Goal: Obtain resource: Download file/media

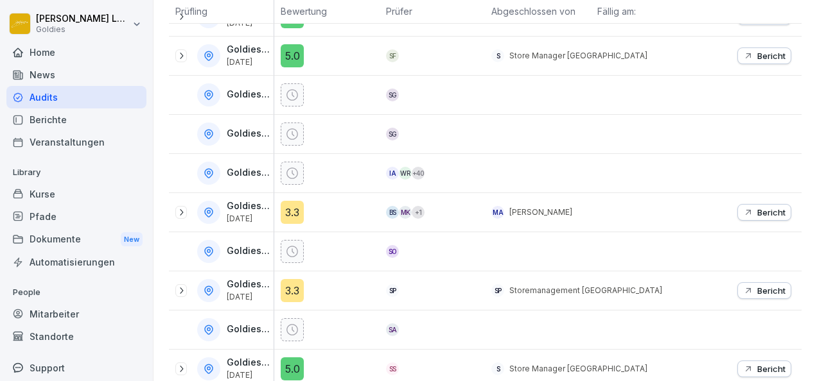
scroll to position [329, 0]
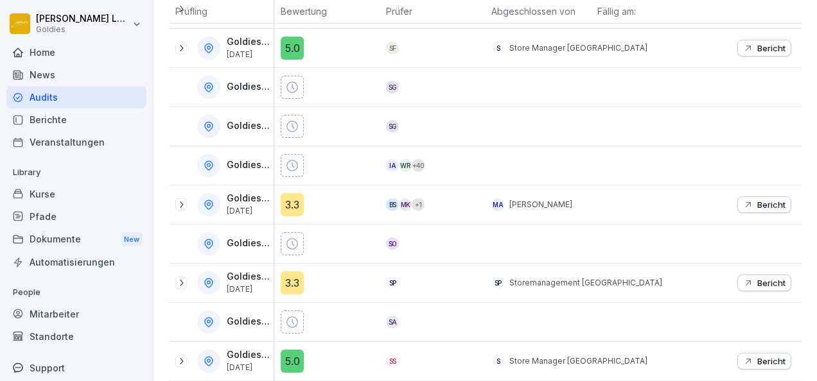
click at [48, 122] on div "Berichte" at bounding box center [76, 119] width 140 height 22
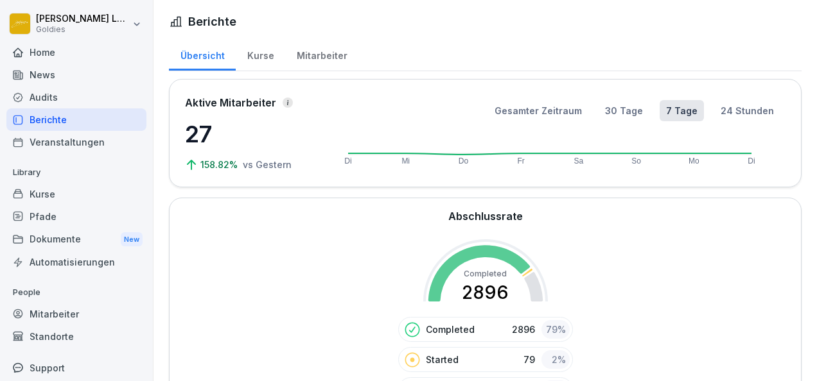
click at [261, 53] on div "Kurse" at bounding box center [260, 54] width 49 height 33
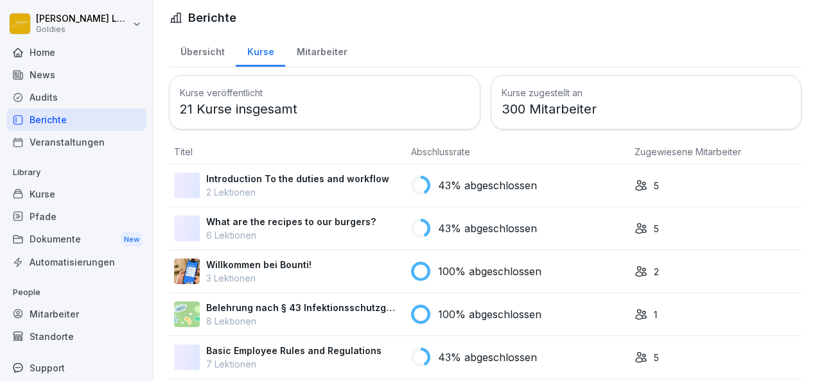
click at [51, 105] on div "Audits" at bounding box center [76, 97] width 140 height 22
click at [44, 100] on div "Audits" at bounding box center [76, 97] width 140 height 22
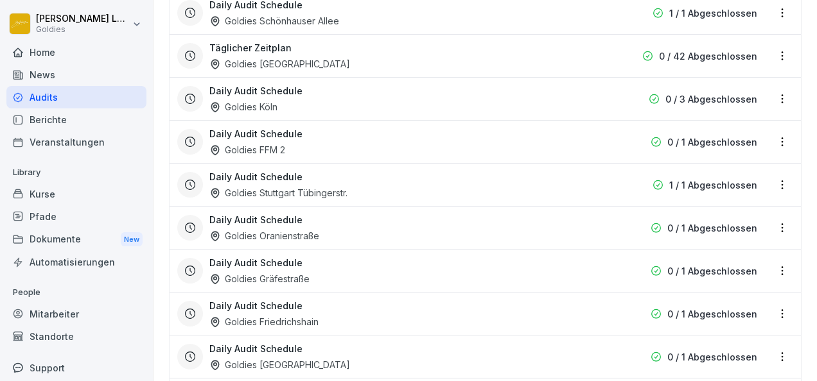
scroll to position [937, 0]
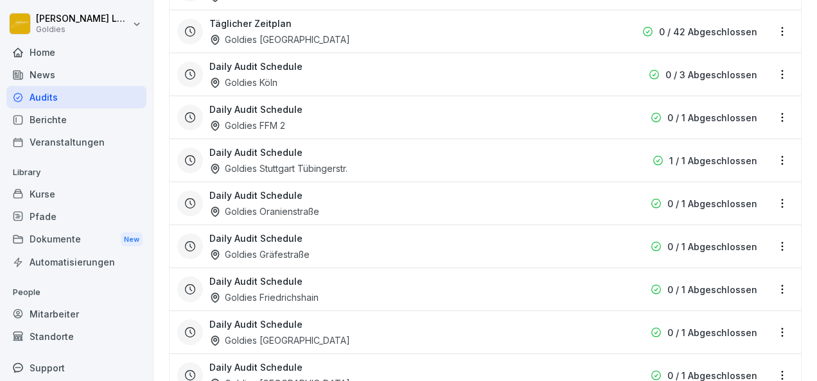
click at [351, 164] on div "Daily Audit Schedule Goldies Stuttgart Tübingerstr." at bounding box center [402, 161] width 387 height 30
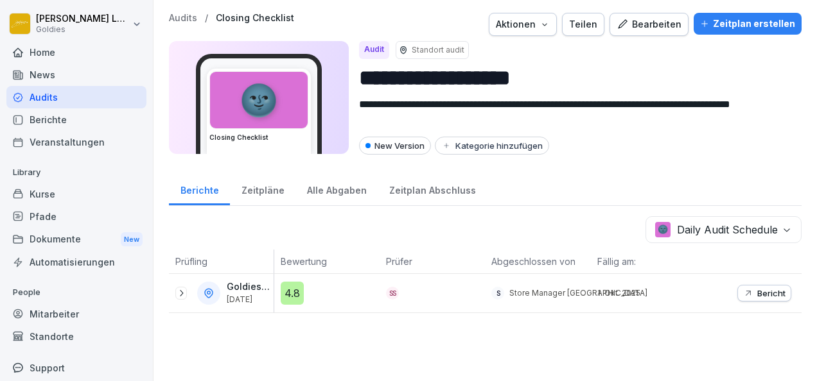
click at [175, 295] on div "Goldies Stuttgart Tübingerstr. 30. Sept. 2025" at bounding box center [221, 293] width 105 height 39
click at [182, 289] on icon at bounding box center [181, 293] width 10 height 10
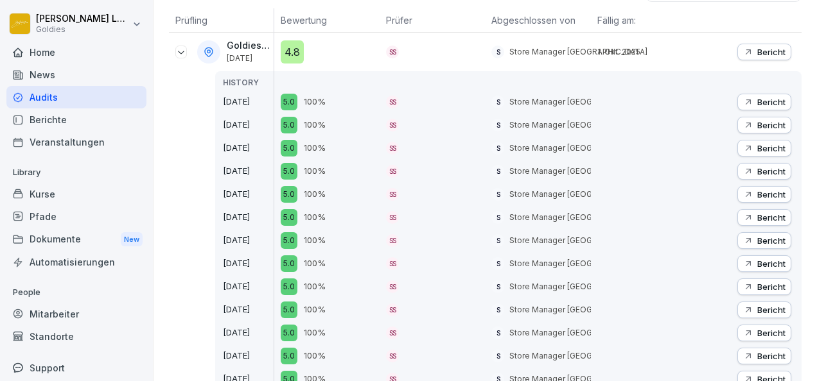
scroll to position [243, 0]
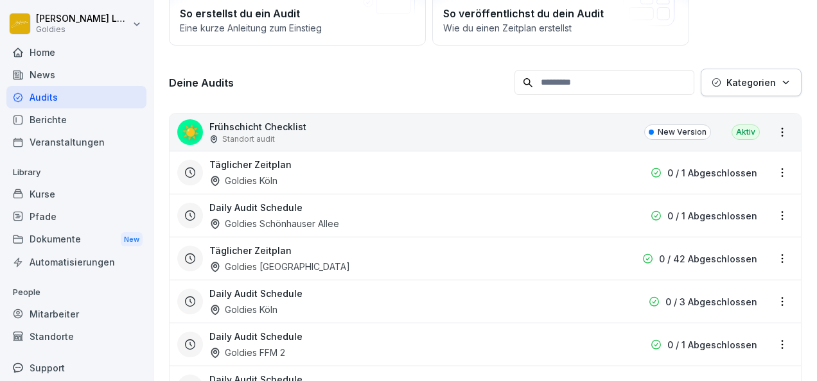
scroll to position [134, 0]
click at [253, 134] on p "Standort audit" at bounding box center [248, 140] width 53 height 12
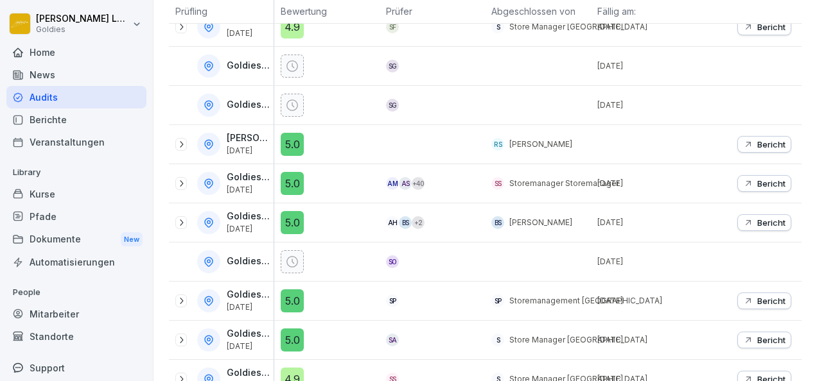
scroll to position [368, 0]
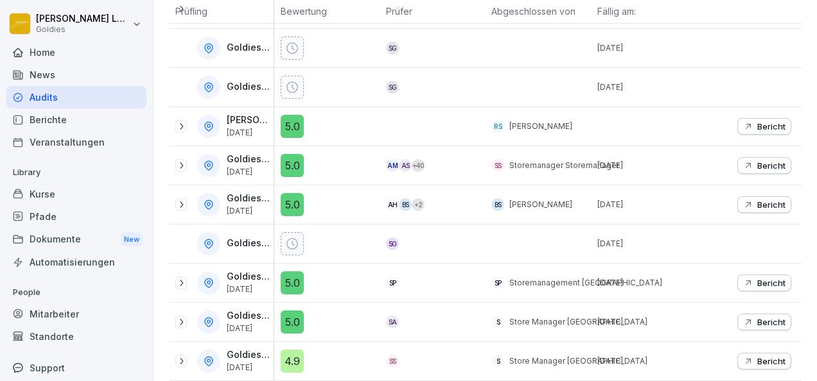
click at [185, 356] on icon at bounding box center [181, 361] width 10 height 10
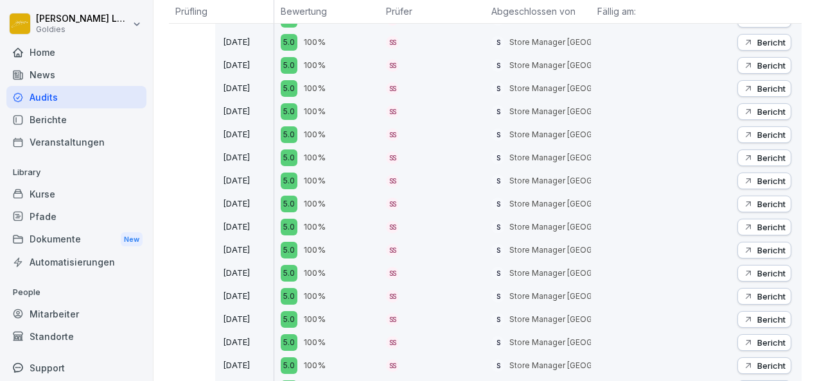
scroll to position [828, 0]
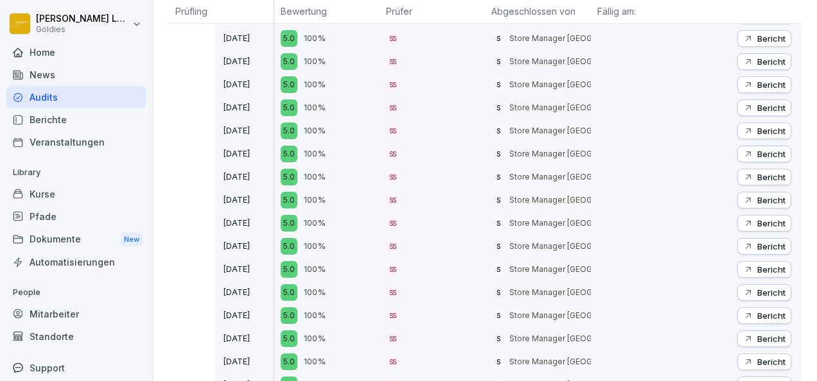
click at [67, 98] on div "Audits" at bounding box center [76, 97] width 140 height 22
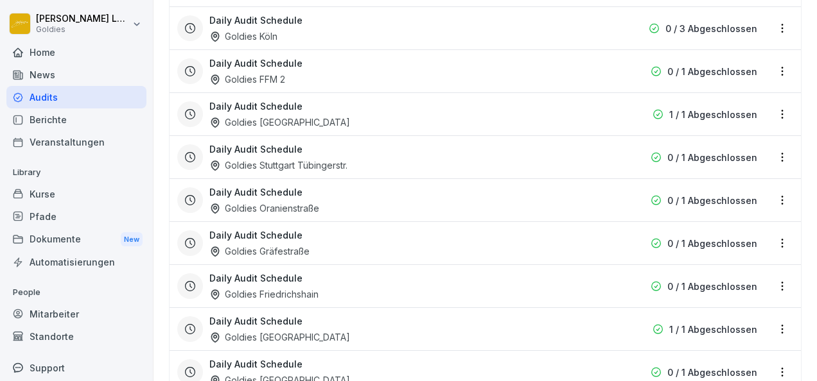
scroll to position [406, 0]
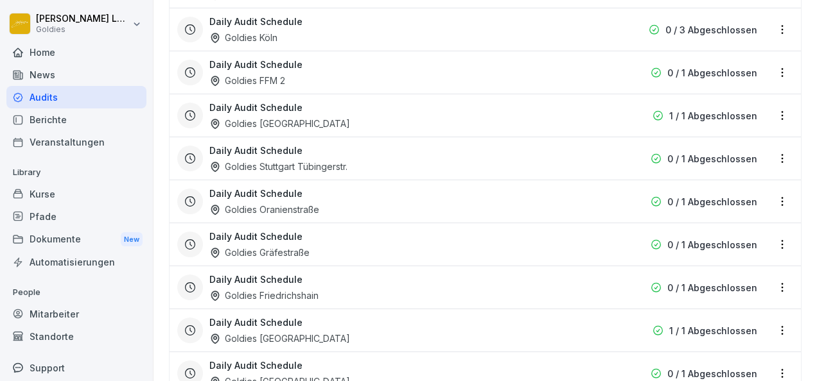
click at [51, 119] on div "Berichte" at bounding box center [76, 119] width 140 height 22
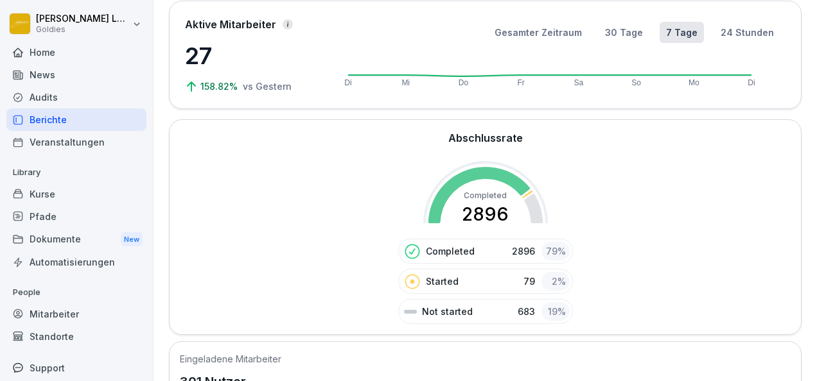
click at [51, 119] on div "Berichte" at bounding box center [76, 119] width 140 height 22
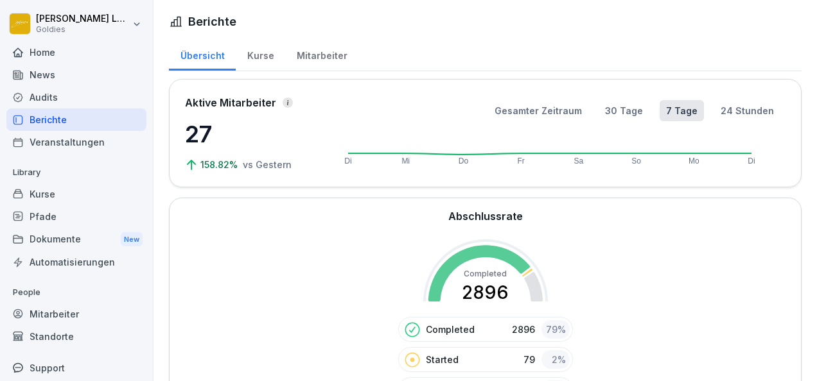
click at [54, 101] on div "Audits" at bounding box center [76, 97] width 140 height 22
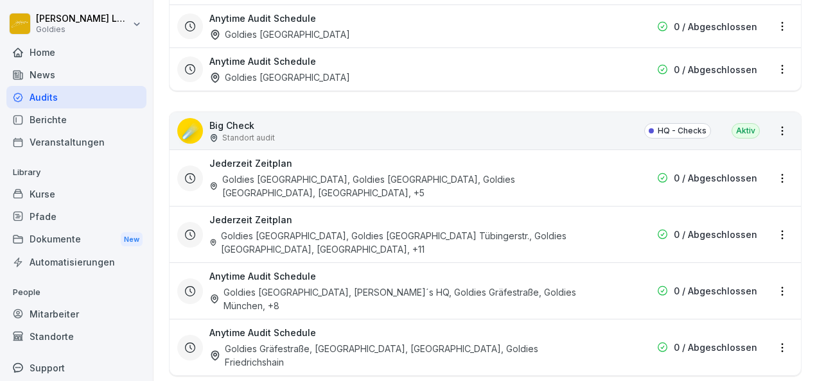
scroll to position [1819, 0]
click at [239, 118] on p "Big Check" at bounding box center [241, 124] width 65 height 13
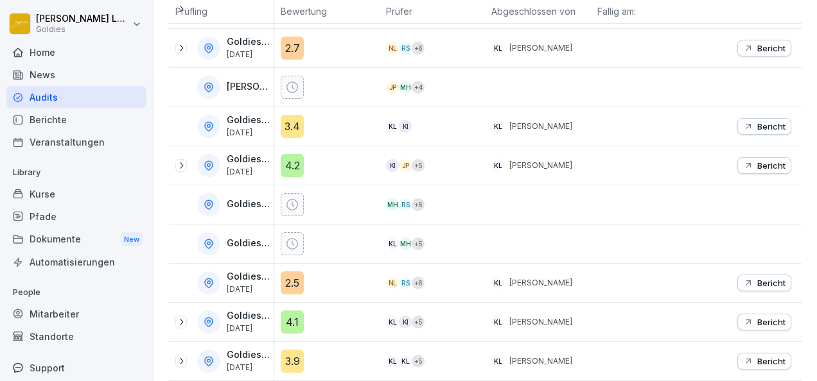
scroll to position [485, 0]
click at [182, 356] on icon at bounding box center [181, 361] width 10 height 10
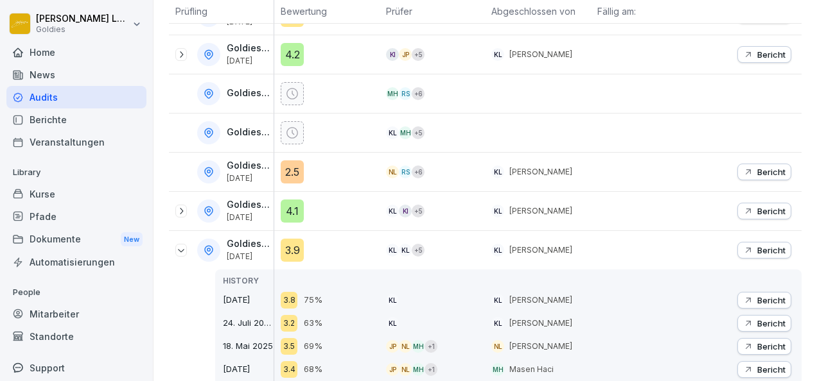
scroll to position [607, 0]
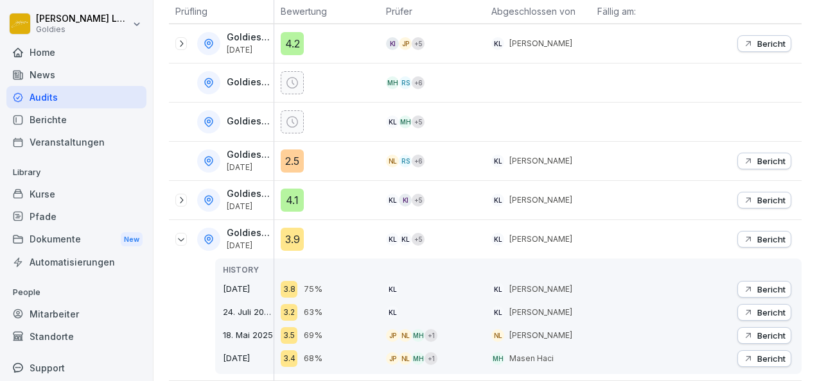
click at [757, 234] on p "Bericht" at bounding box center [771, 239] width 28 height 10
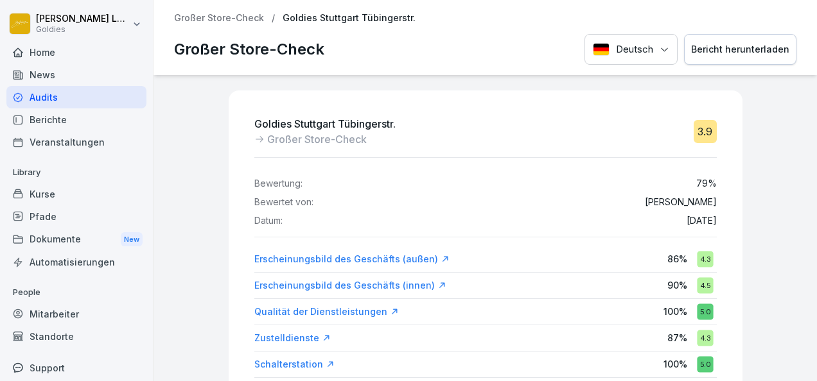
click at [729, 55] on div "Bericht herunterladen" at bounding box center [740, 49] width 98 height 14
click at [728, 59] on div "Deutsch Bericht herunterladen" at bounding box center [690, 49] width 212 height 31
click at [760, 49] on div "Bericht herunterladen" at bounding box center [740, 49] width 98 height 14
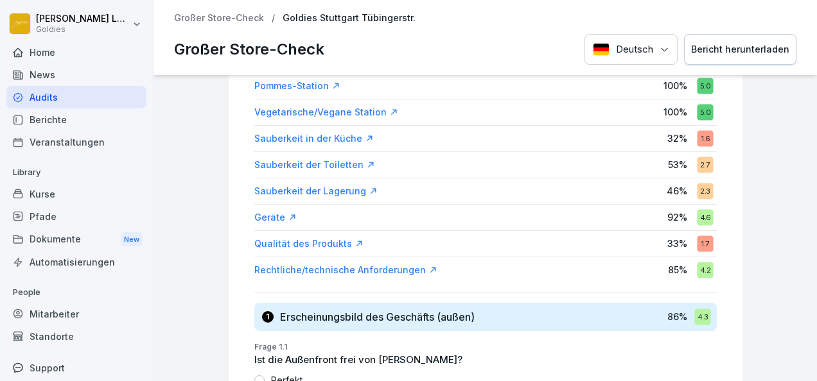
scroll to position [359, 0]
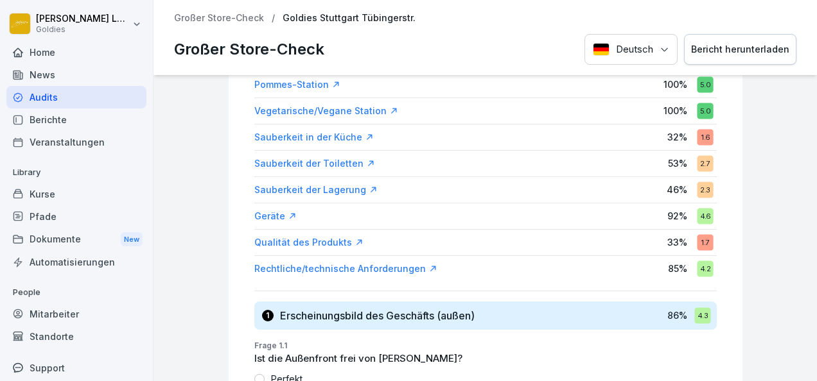
click at [330, 131] on div "Sauberkeit in der Küche" at bounding box center [313, 137] width 119 height 13
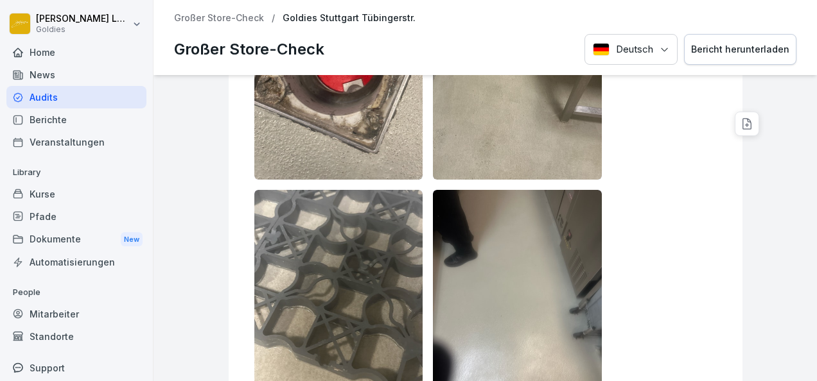
scroll to position [6851, 0]
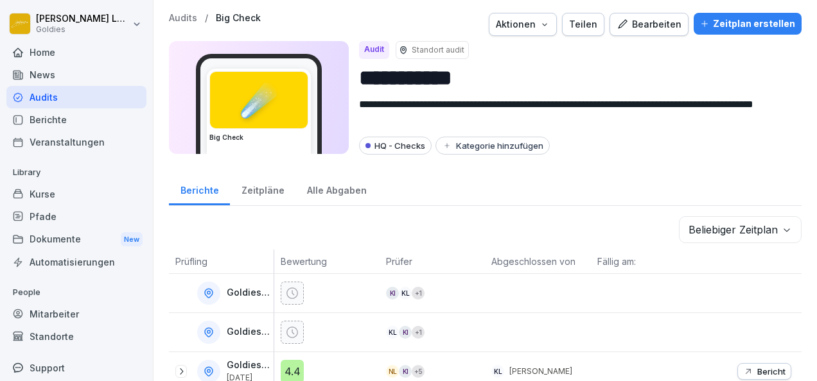
scroll to position [485, 0]
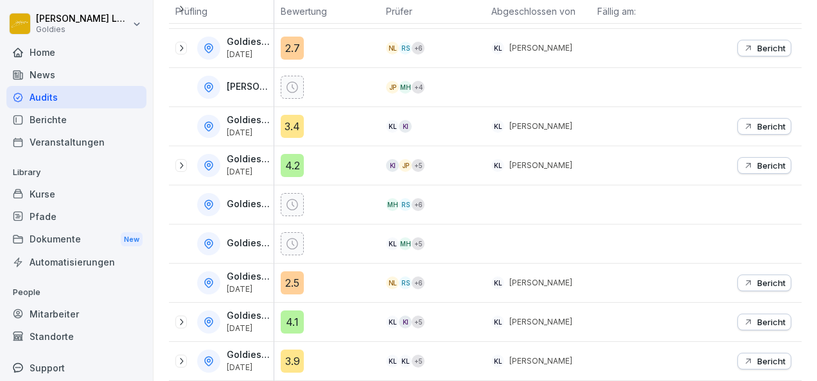
click at [180, 358] on icon at bounding box center [181, 361] width 3 height 6
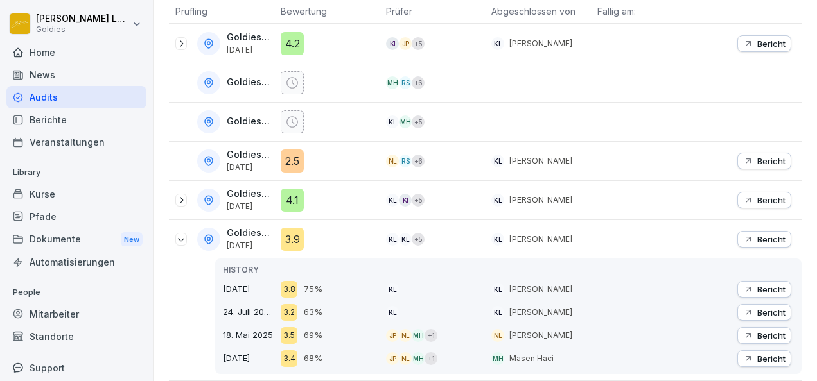
scroll to position [607, 0]
click at [745, 287] on icon "button" at bounding box center [747, 289] width 5 height 5
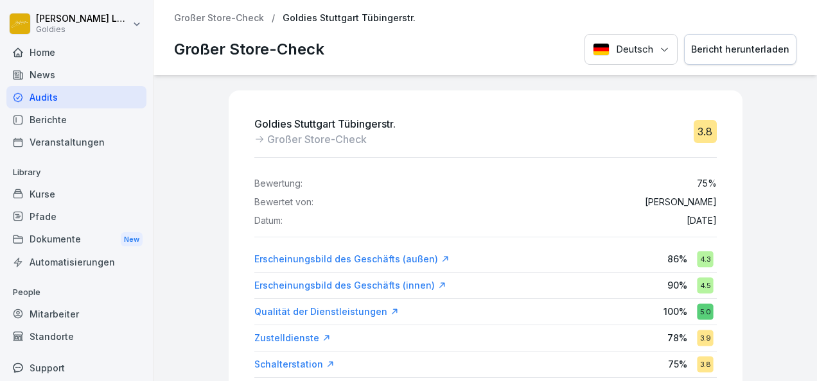
click at [749, 63] on button "Bericht herunterladen" at bounding box center [740, 49] width 112 height 31
